Goal: Find specific page/section: Find specific page/section

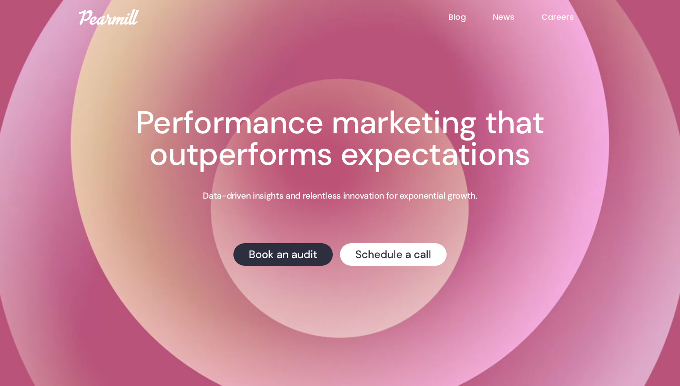
click at [567, 15] on link "Careers" at bounding box center [571, 17] width 59 height 12
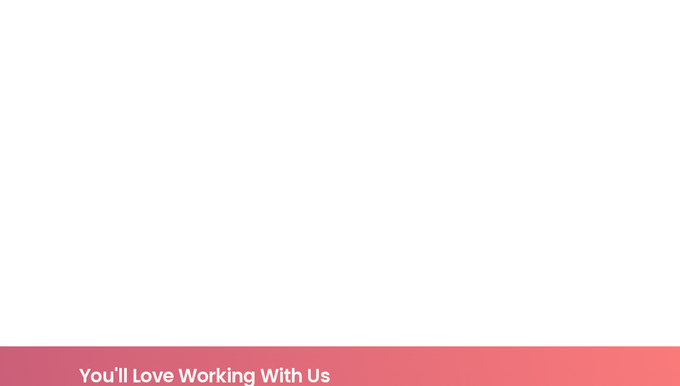
scroll to position [209, 0]
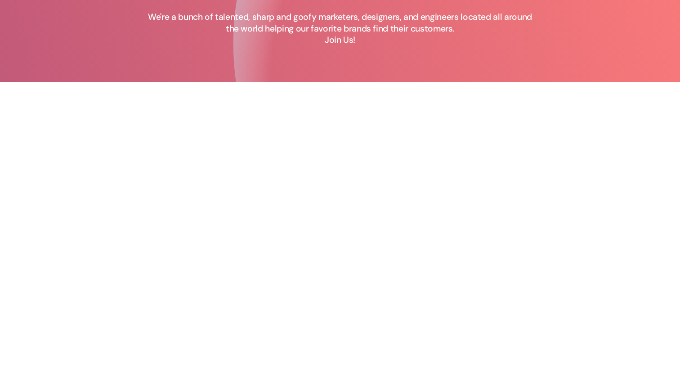
scroll to position [333, 0]
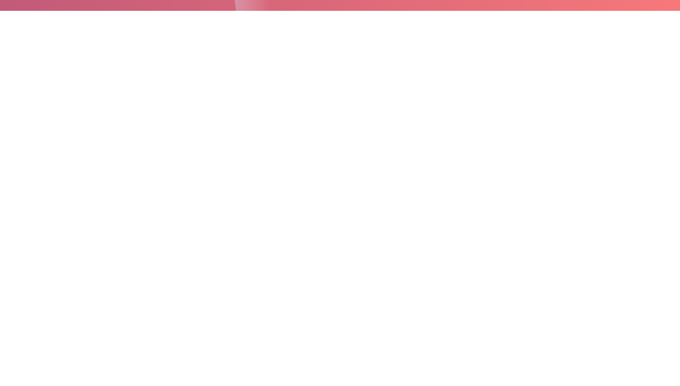
scroll to position [173, 0]
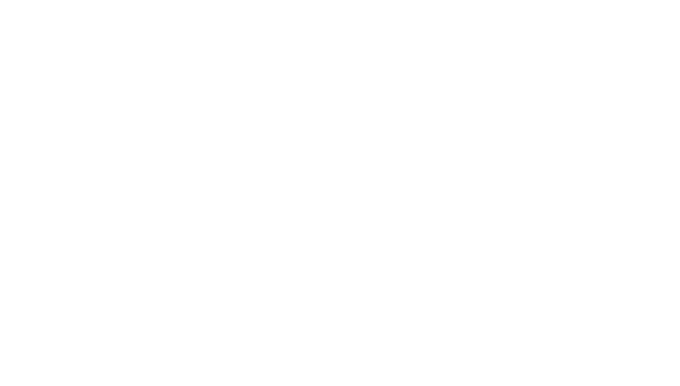
scroll to position [459, 0]
